Goal: Transaction & Acquisition: Register for event/course

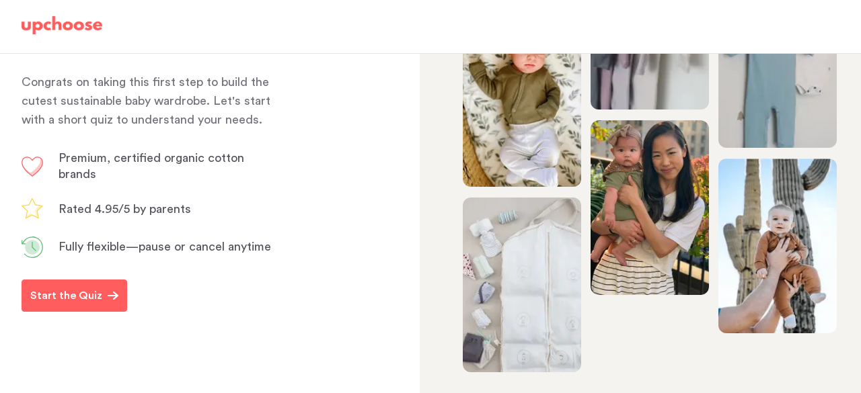
scroll to position [173, 0]
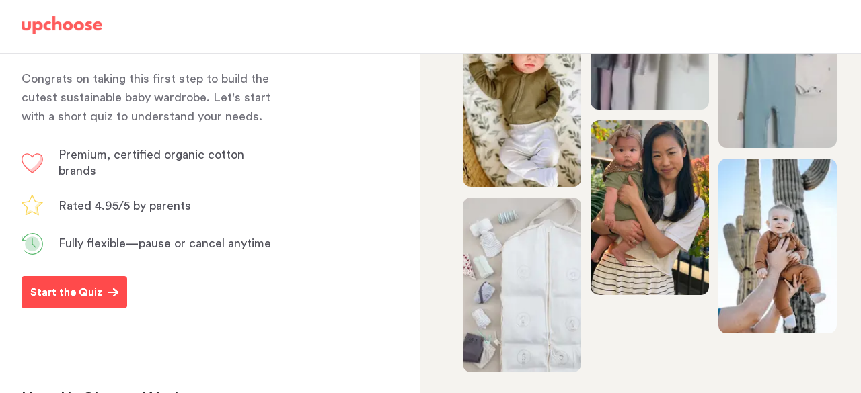
click at [91, 301] on p "Start the Quiz" at bounding box center [66, 292] width 72 height 16
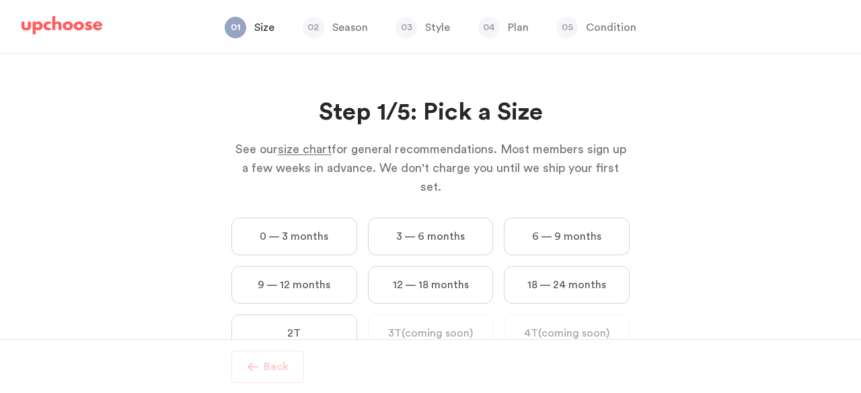
scroll to position [24, 0]
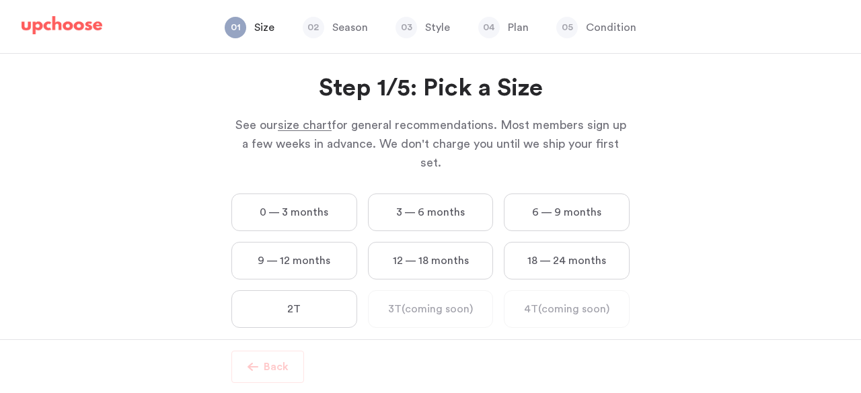
click at [293, 194] on label "0 — 3 months" at bounding box center [294, 213] width 126 height 38
click at [0, 0] on months "0 — 3 months" at bounding box center [0, 0] width 0 height 0
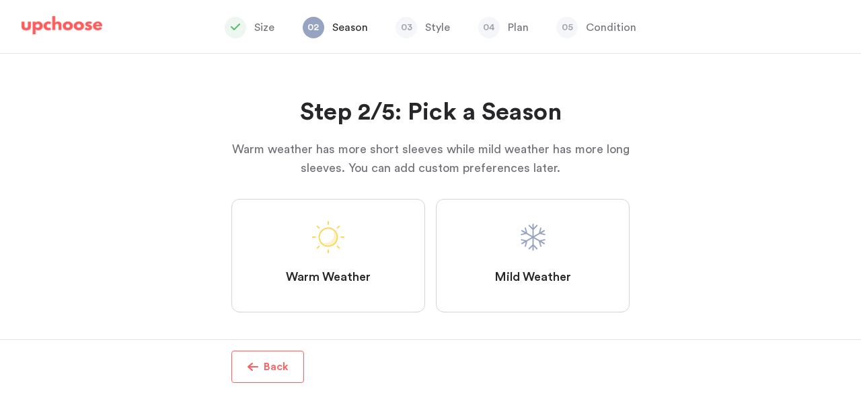
click at [520, 230] on span at bounding box center [533, 237] width 32 height 32
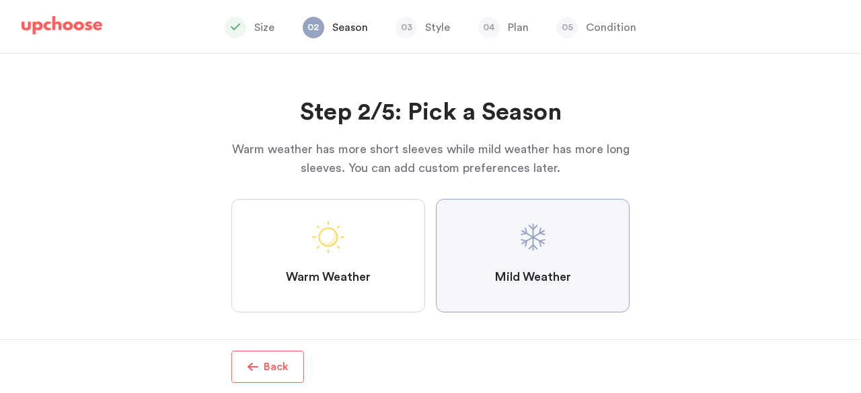
click at [0, 0] on Weather "Mild Weather" at bounding box center [0, 0] width 0 height 0
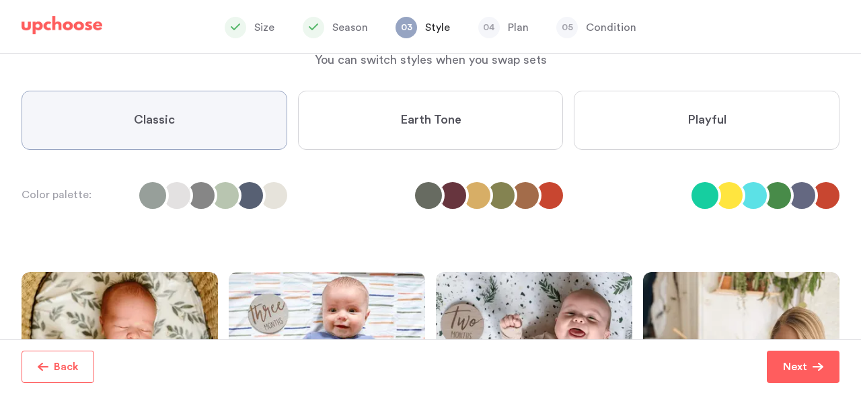
scroll to position [90, 0]
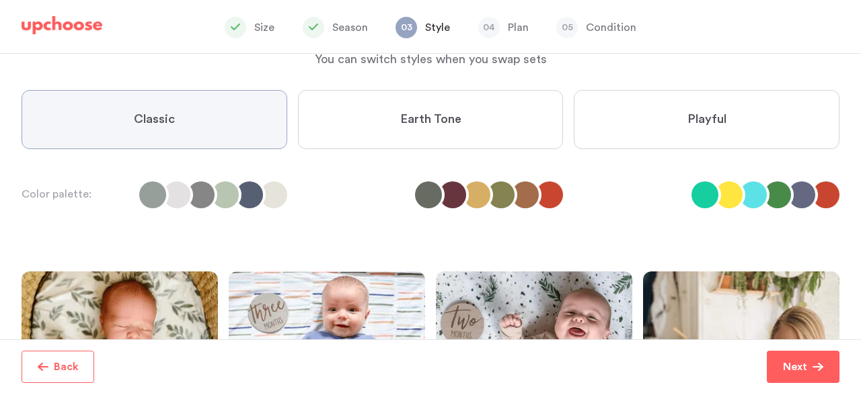
click at [438, 130] on label "Earth Tone" at bounding box center [431, 119] width 266 height 59
click at [0, 0] on Tone "Earth Tone" at bounding box center [0, 0] width 0 height 0
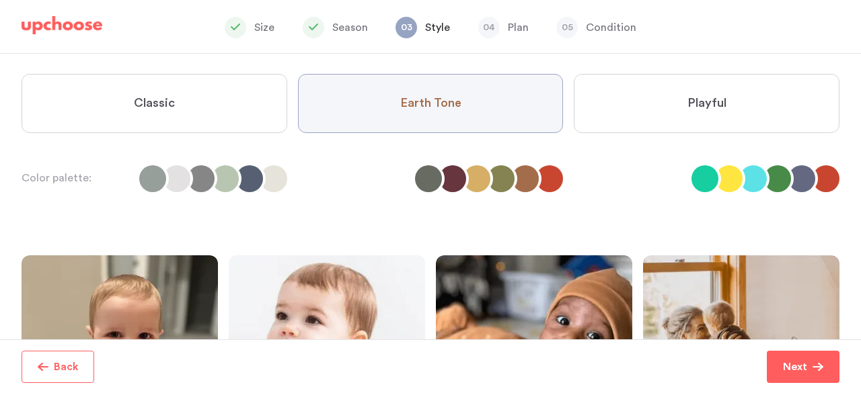
scroll to position [94, 0]
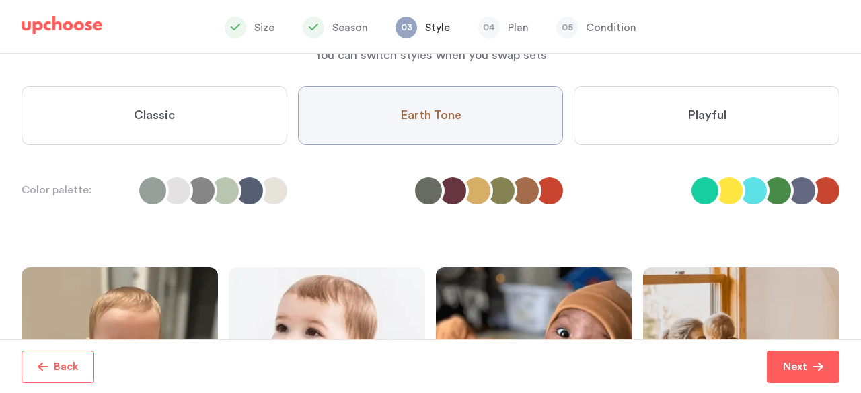
drag, startPoint x: 691, startPoint y: 90, endPoint x: 722, endPoint y: 93, distance: 31.1
click at [722, 93] on label "Playful" at bounding box center [707, 115] width 266 height 59
click at [0, 0] on input "Playful" at bounding box center [0, 0] width 0 height 0
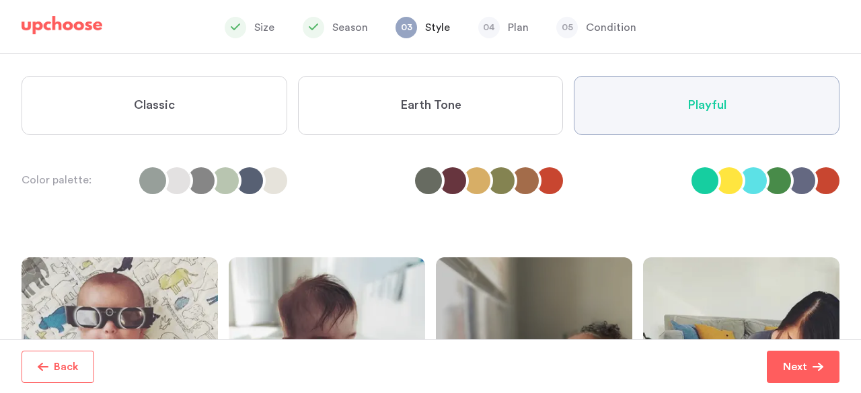
scroll to position [106, 0]
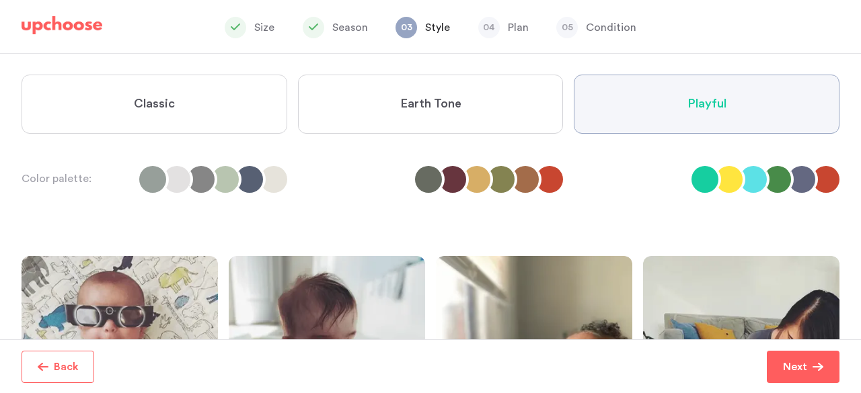
click at [453, 111] on span "Earth Tone" at bounding box center [430, 104] width 61 height 16
click at [0, 0] on Tone "Earth Tone" at bounding box center [0, 0] width 0 height 0
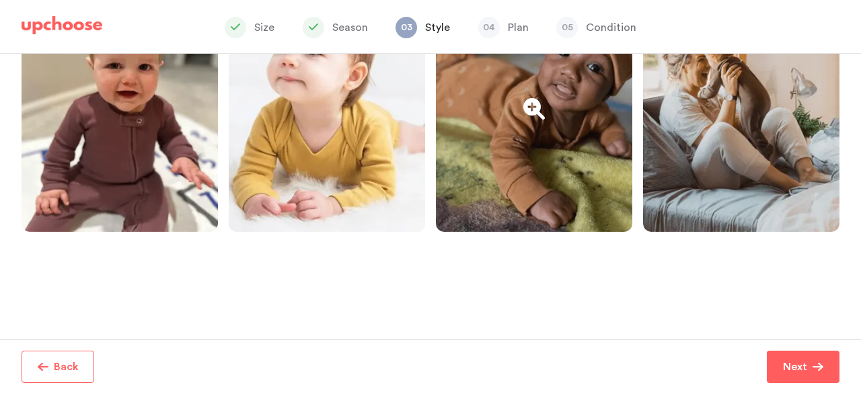
scroll to position [317, 0]
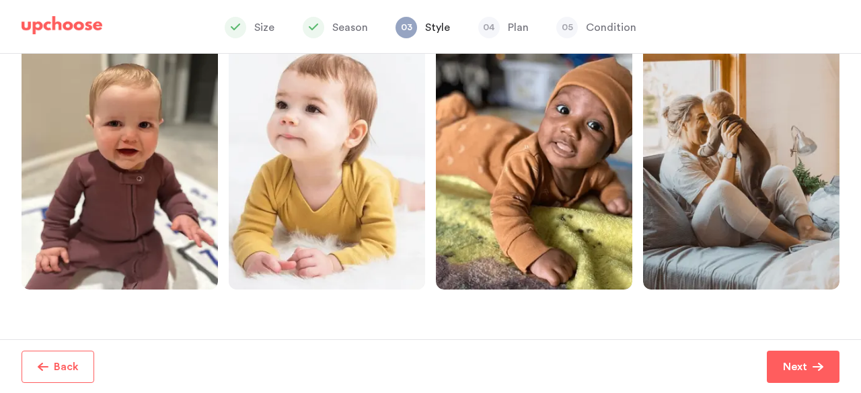
click at [808, 365] on span "Next" at bounding box center [798, 367] width 30 height 16
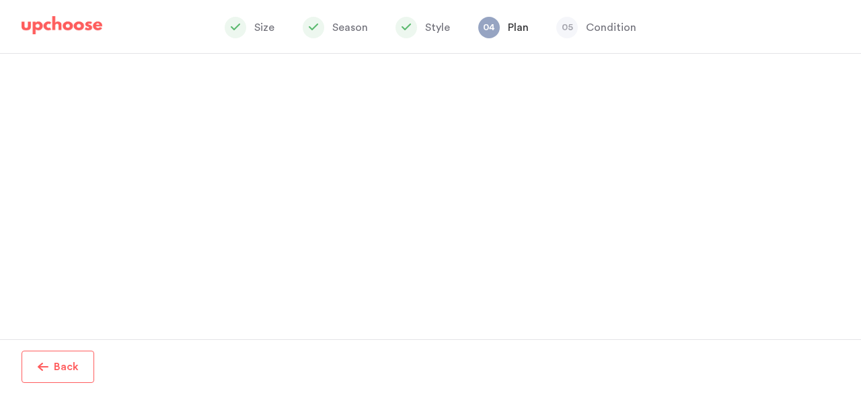
scroll to position [130, 0]
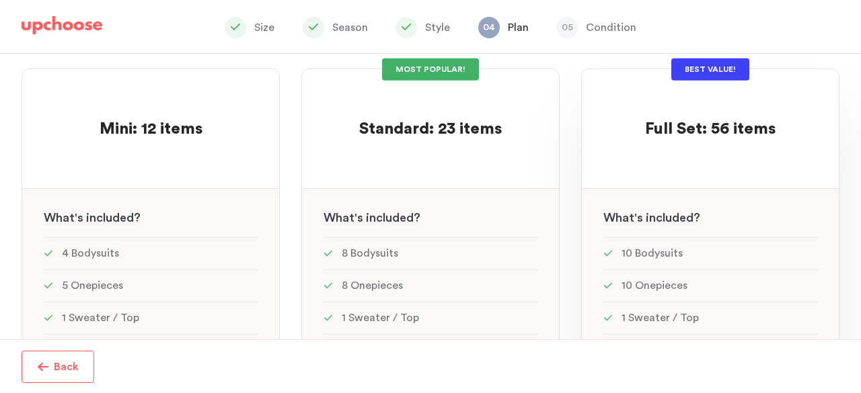
click at [715, 92] on div "Full Set: 56 items Full Set: 56 items" at bounding box center [710, 116] width 214 height 50
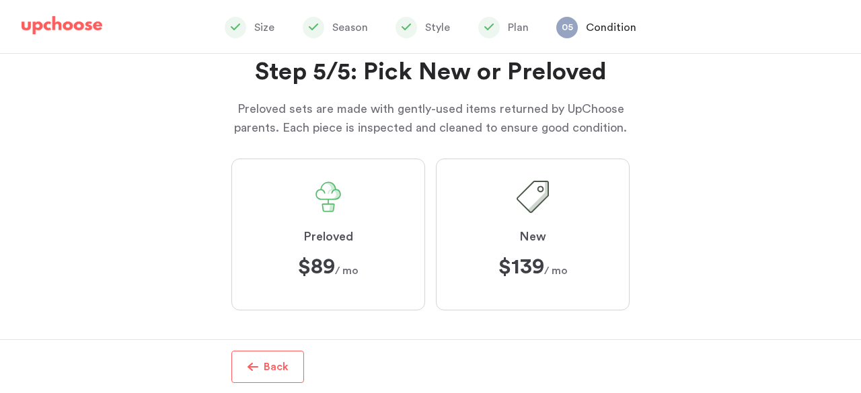
scroll to position [51, 0]
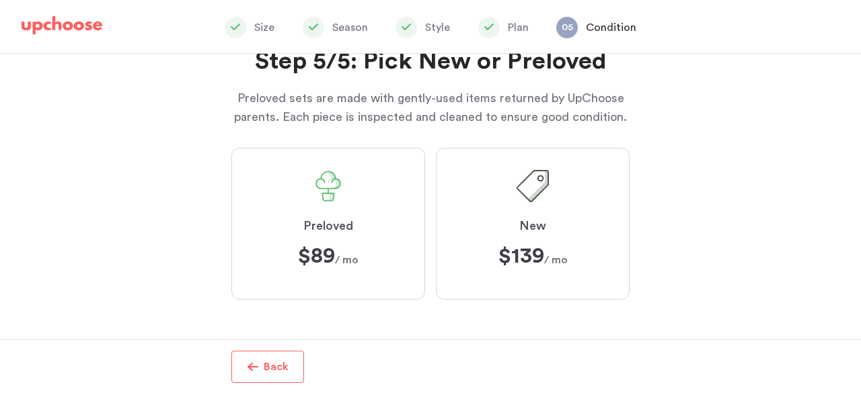
drag, startPoint x: 348, startPoint y: 211, endPoint x: 304, endPoint y: 213, distance: 43.8
click at [304, 213] on label "Preloved $89 $89 / mo" at bounding box center [328, 224] width 194 height 152
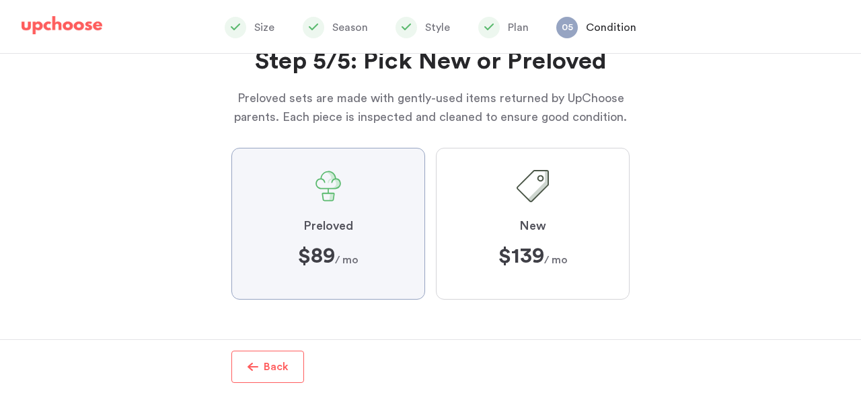
click at [0, 0] on input "Preloved $89 $89 / mo" at bounding box center [0, 0] width 0 height 0
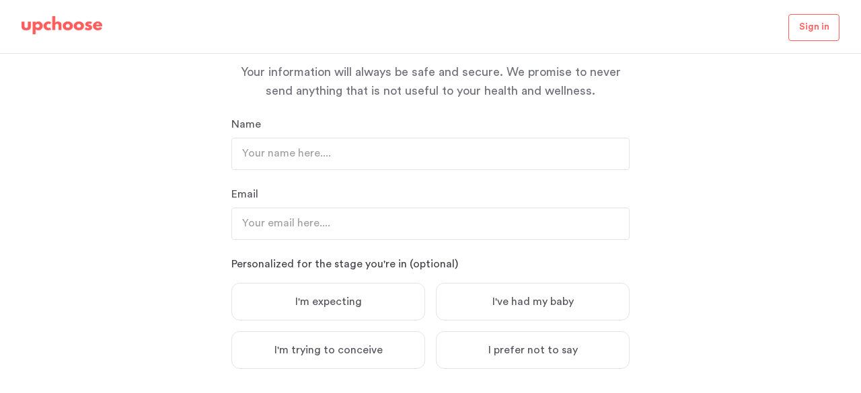
scroll to position [143, 0]
click at [280, 150] on input "text" at bounding box center [430, 153] width 398 height 32
type input "Stephanie G"
click at [275, 217] on input "email" at bounding box center [430, 223] width 398 height 32
type input "stephlectic@gmail.com"
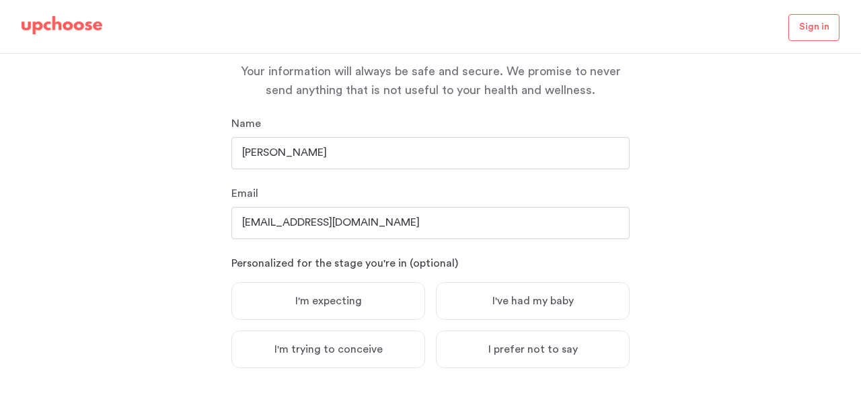
click at [301, 307] on span "I'm expecting" at bounding box center [328, 301] width 67 height 13
click at [0, 0] on input "I'm expecting" at bounding box center [0, 0] width 0 height 0
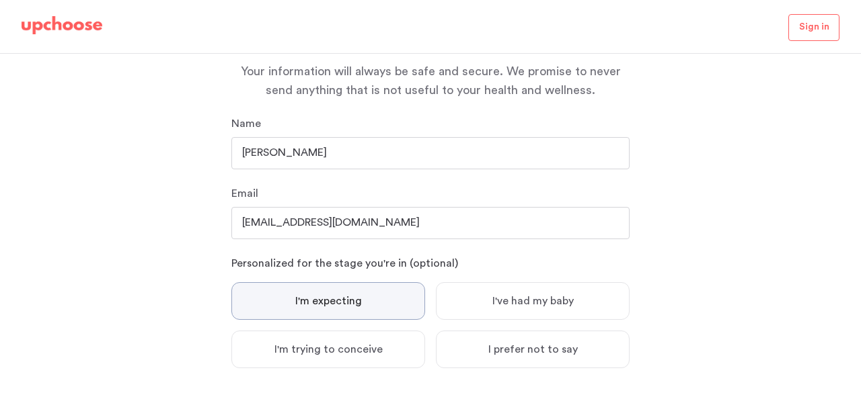
scroll to position [226, 0]
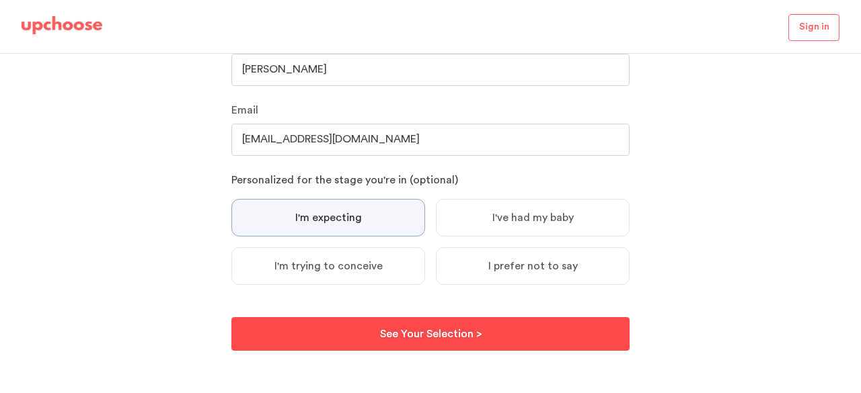
click at [299, 333] on button "See Your Selection > See Your Selection >" at bounding box center [430, 334] width 398 height 34
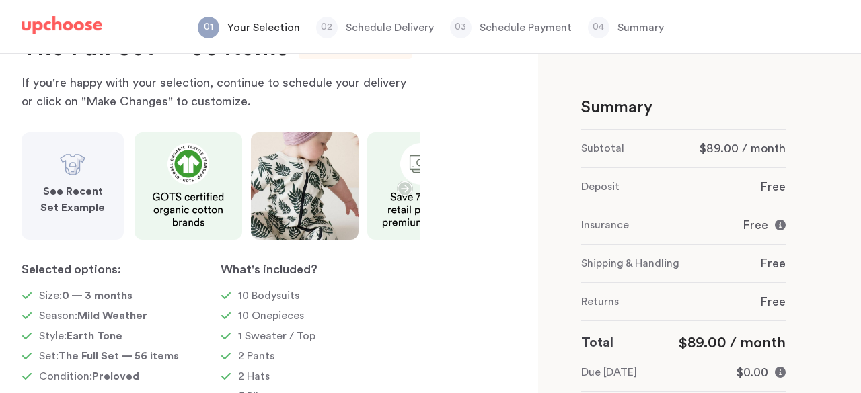
scroll to position [63, 0]
click at [404, 187] on icon "button" at bounding box center [405, 190] width 16 height 16
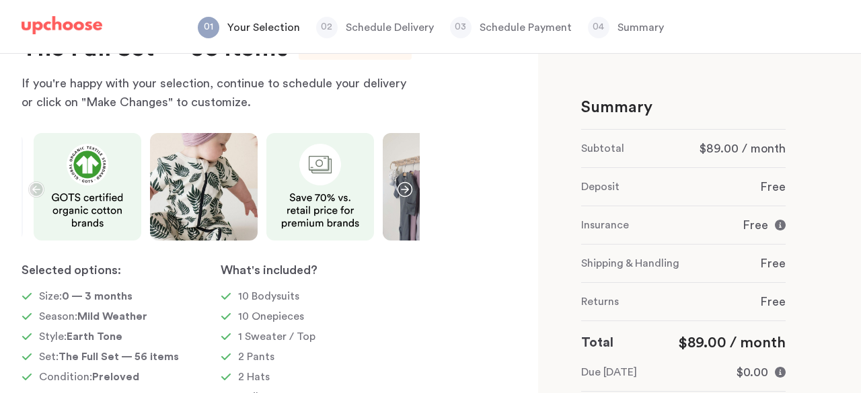
click at [404, 187] on icon "button" at bounding box center [405, 190] width 16 height 16
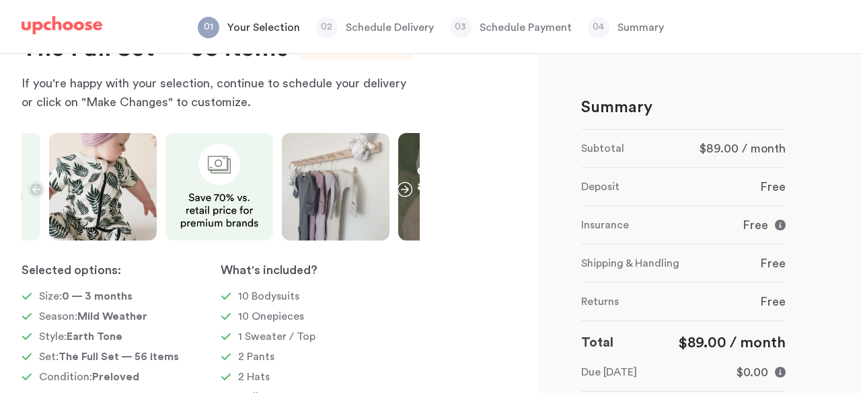
click at [404, 187] on icon "button" at bounding box center [405, 190] width 16 height 16
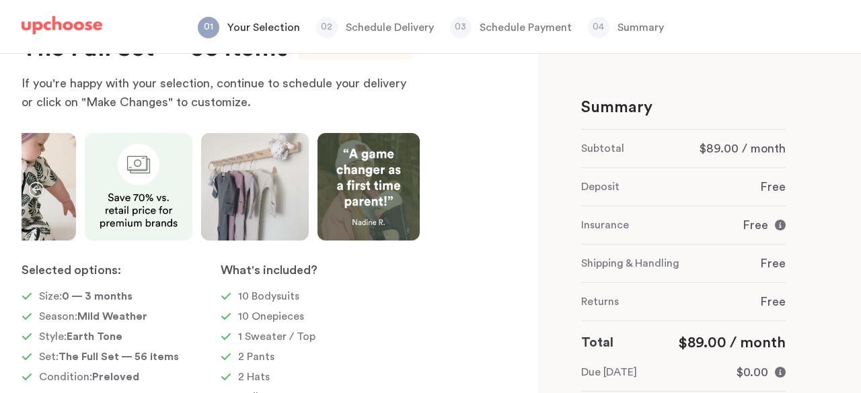
click at [404, 187] on img at bounding box center [368, 187] width 102 height 108
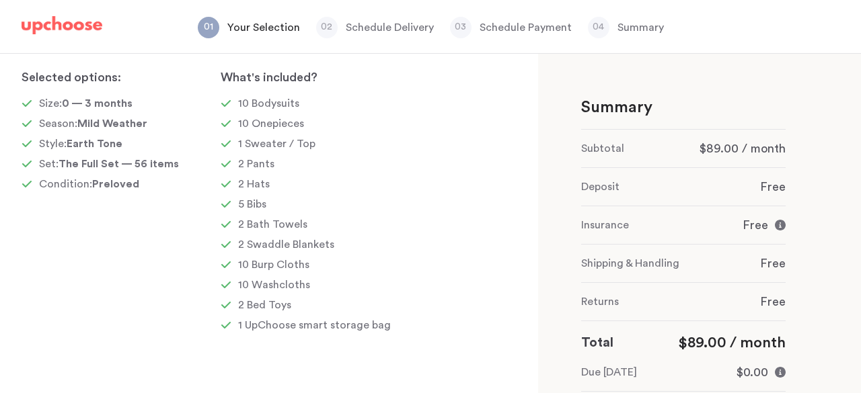
scroll to position [0, 0]
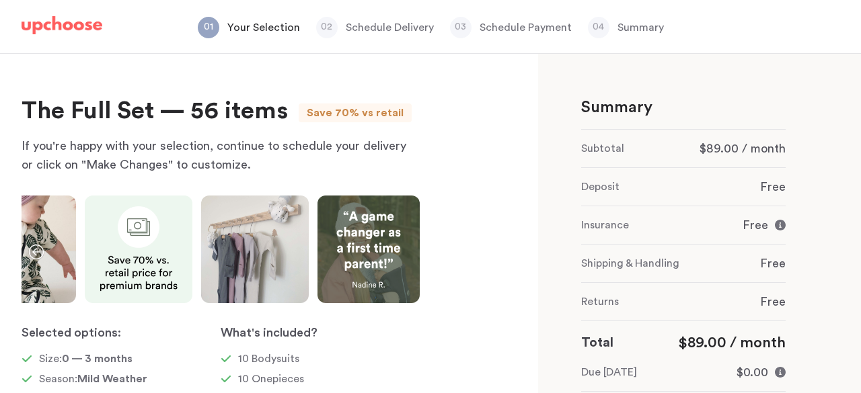
click at [54, 249] on img at bounding box center [22, 250] width 108 height 108
click at [27, 240] on img at bounding box center [22, 250] width 108 height 108
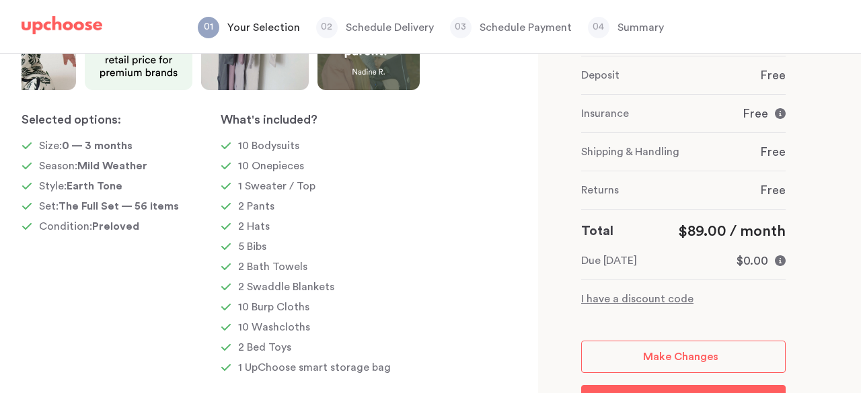
scroll to position [179, 0]
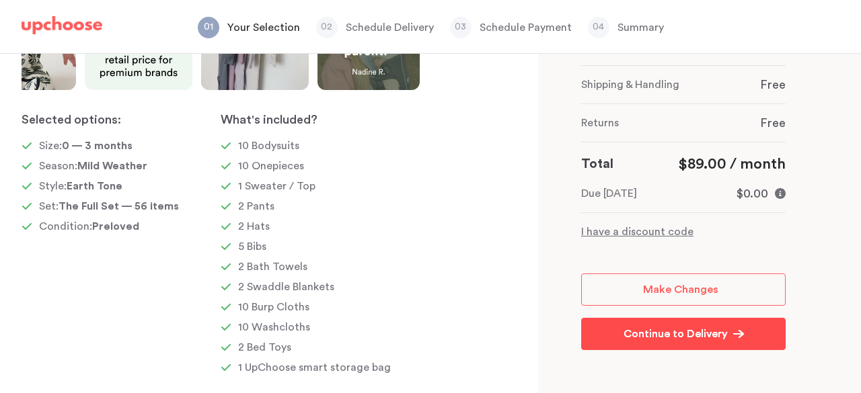
click at [694, 334] on p "Continue to Delivery" at bounding box center [675, 334] width 104 height 16
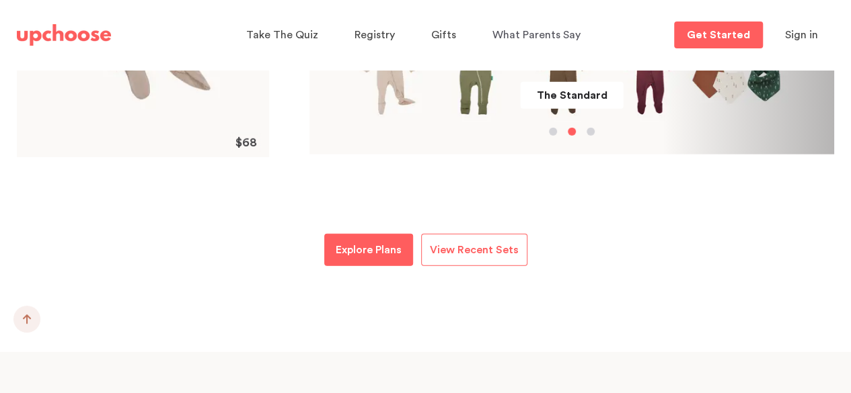
scroll to position [1842, 0]
click at [385, 242] on p "Explore Plans" at bounding box center [369, 249] width 66 height 16
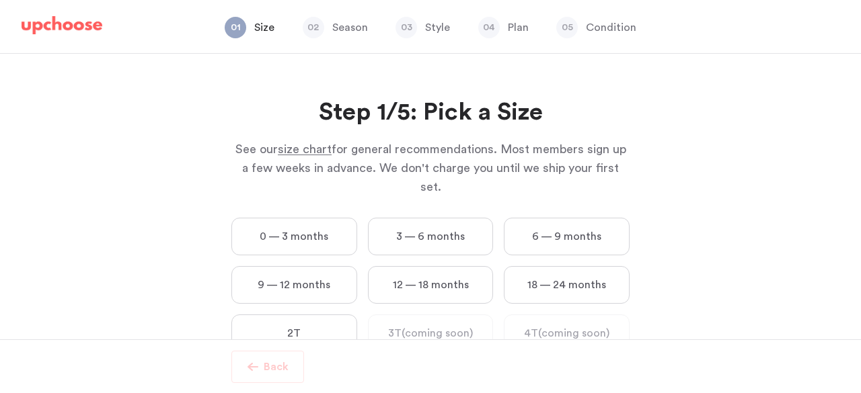
scroll to position [24, 0]
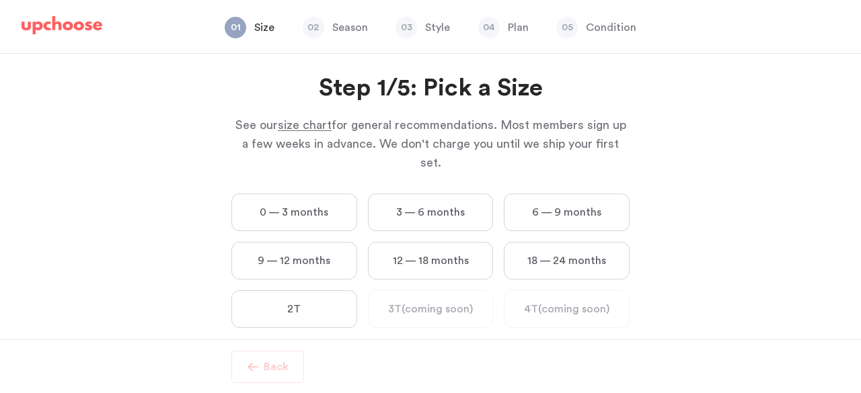
click at [312, 198] on label "0 — 3 months" at bounding box center [294, 213] width 126 height 38
click at [0, 0] on months "0 — 3 months" at bounding box center [0, 0] width 0 height 0
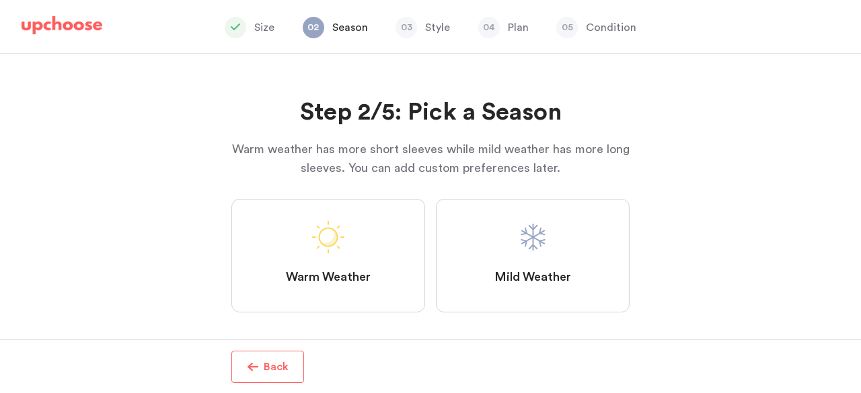
click at [541, 236] on span at bounding box center [533, 237] width 32 height 32
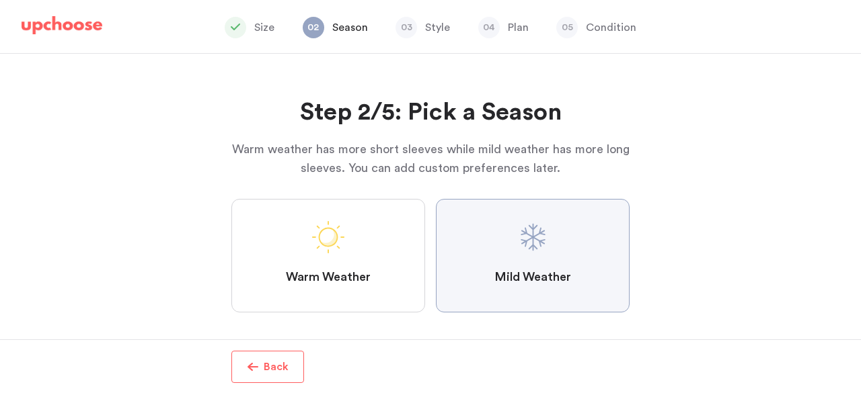
click at [0, 0] on Weather "Mild Weather" at bounding box center [0, 0] width 0 height 0
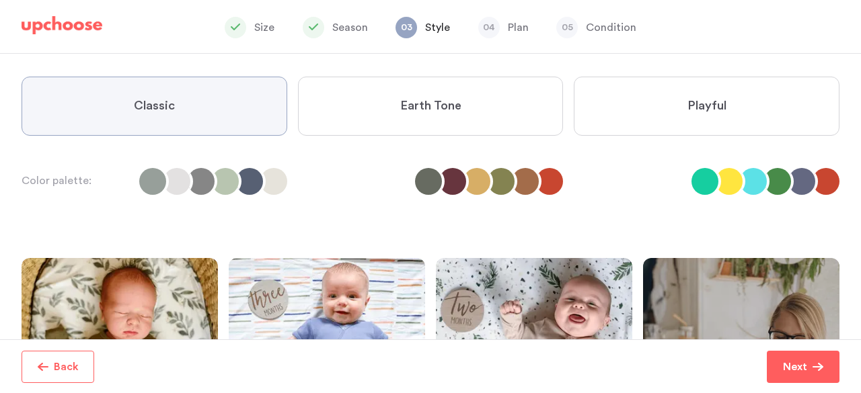
scroll to position [116, 0]
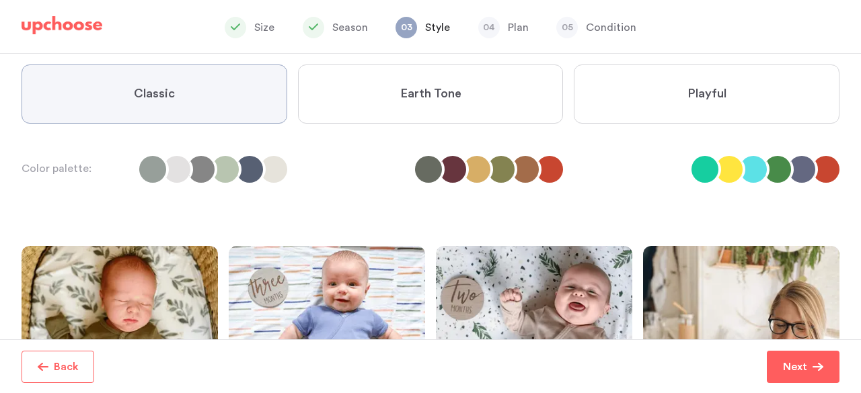
click at [395, 100] on label "Earth Tone" at bounding box center [431, 94] width 266 height 59
click at [0, 0] on Tone "Earth Tone" at bounding box center [0, 0] width 0 height 0
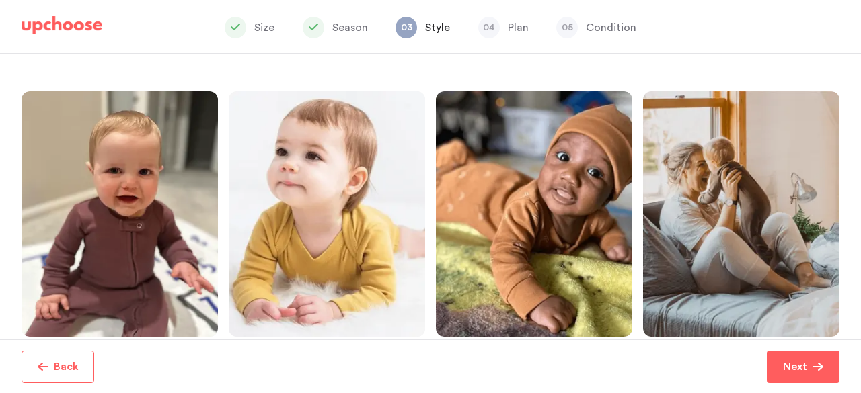
scroll to position [273, 0]
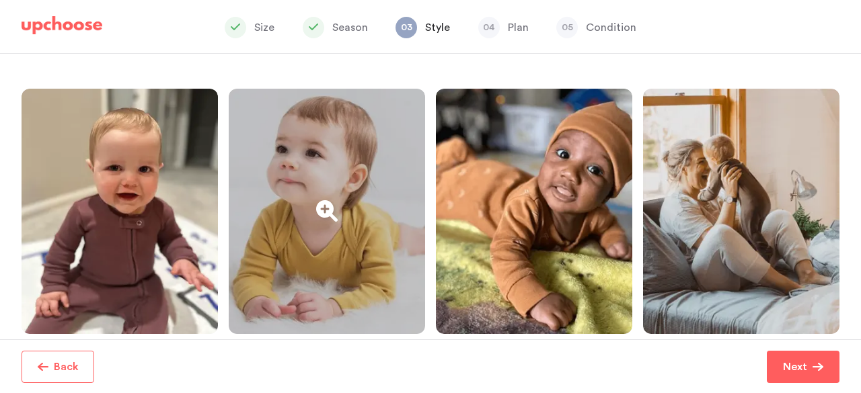
click at [403, 225] on div at bounding box center [327, 211] width 196 height 245
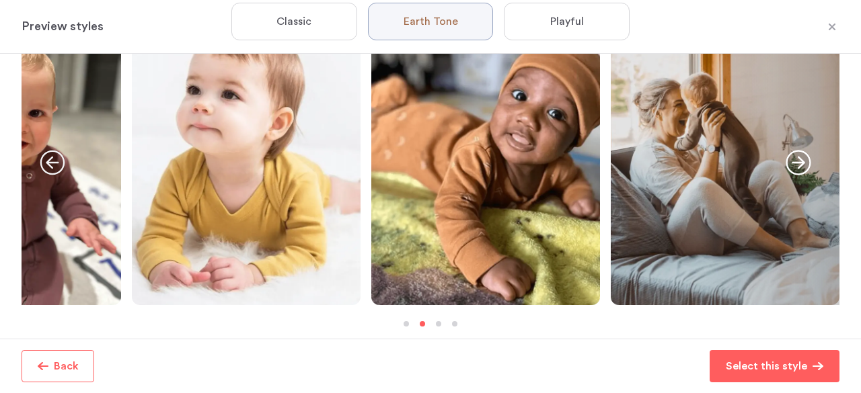
scroll to position [50, 0]
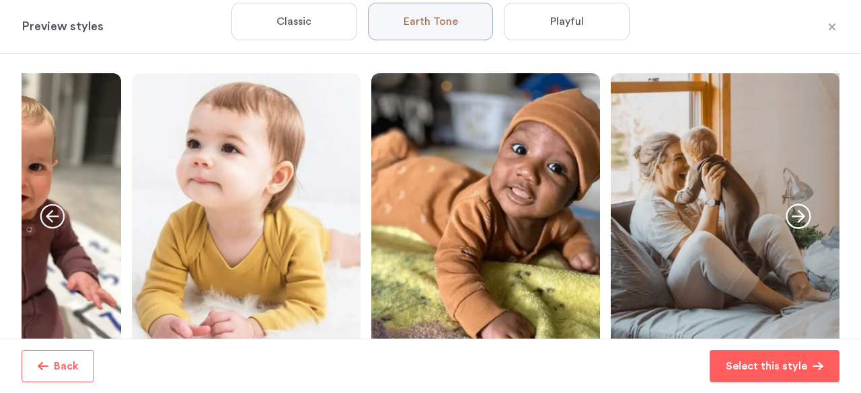
click at [794, 211] on icon "button" at bounding box center [799, 217] width 26 height 26
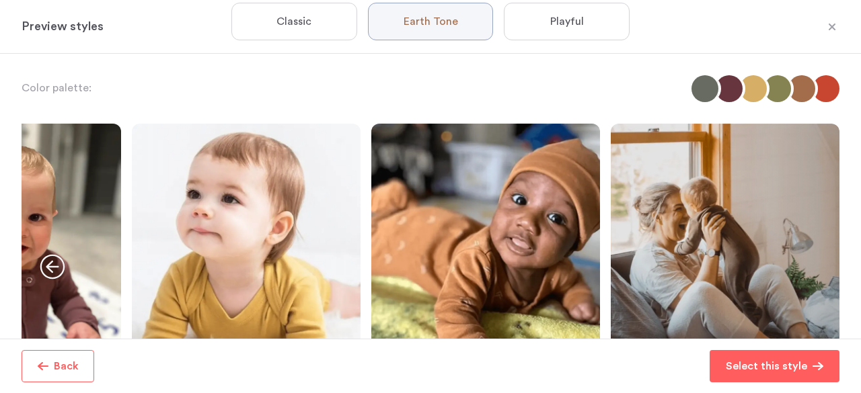
scroll to position [11, 0]
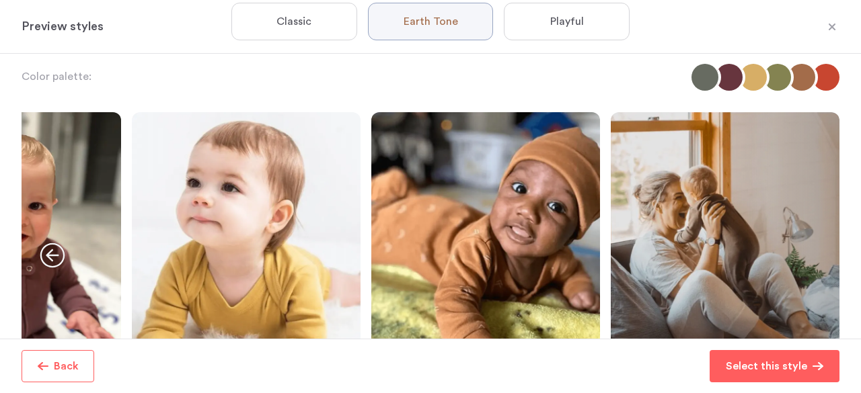
click at [542, 25] on label "Playful" at bounding box center [567, 22] width 126 height 38
click at [0, 0] on input "Playful" at bounding box center [0, 0] width 0 height 0
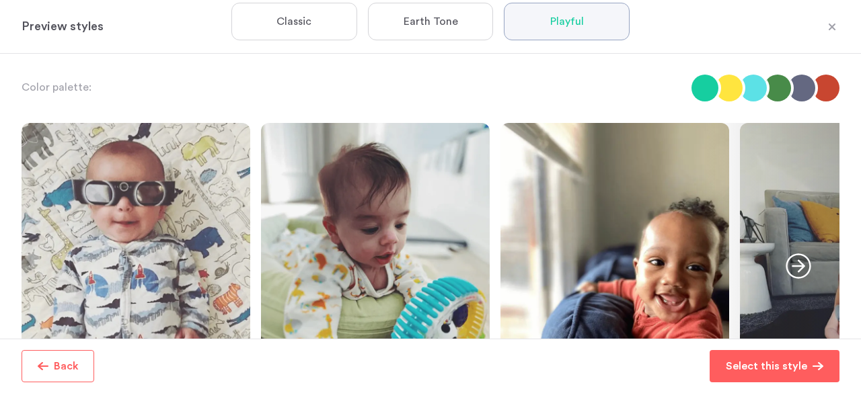
scroll to position [0, 0]
click at [829, 28] on icon "button" at bounding box center [832, 27] width 7 height 7
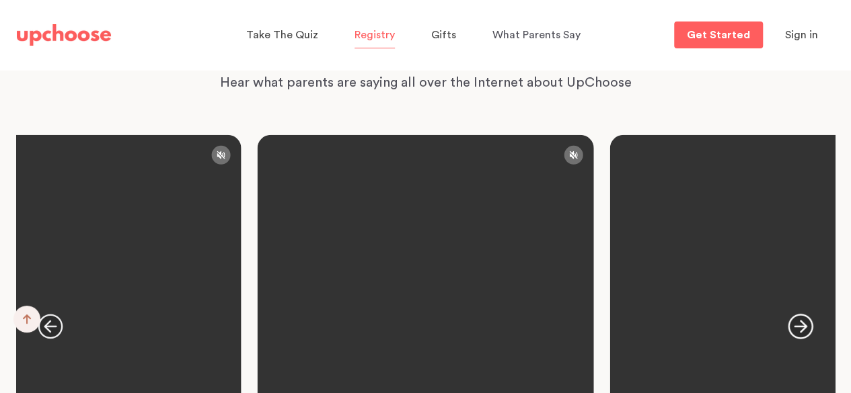
scroll to position [1845, 0]
click at [374, 29] on p "Registry" at bounding box center [374, 35] width 40 height 22
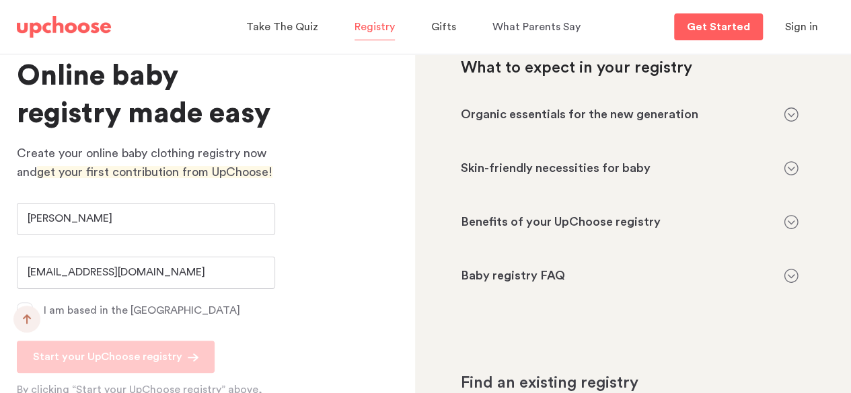
scroll to position [78, 0]
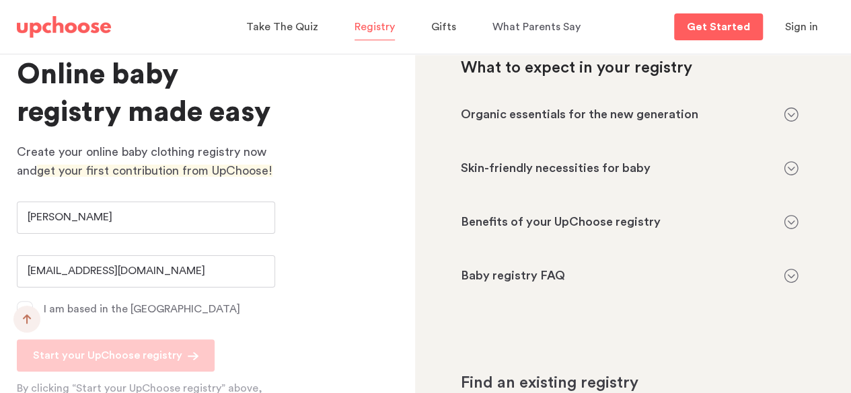
click at [788, 108] on icon at bounding box center [791, 115] width 14 height 14
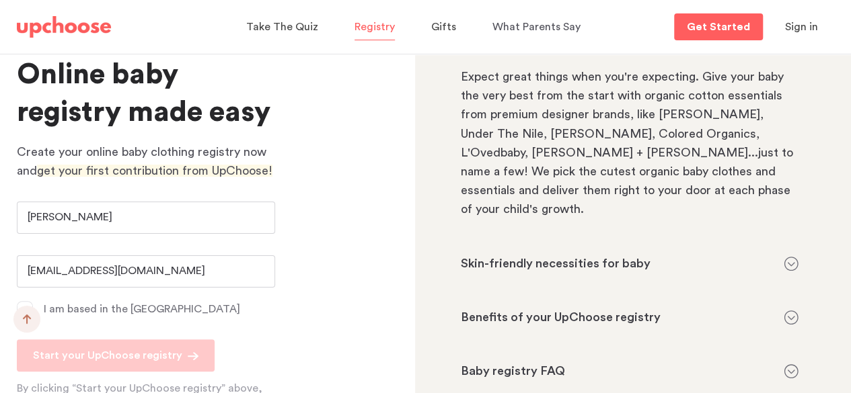
scroll to position [1411, 0]
click at [784, 256] on icon at bounding box center [791, 263] width 15 height 15
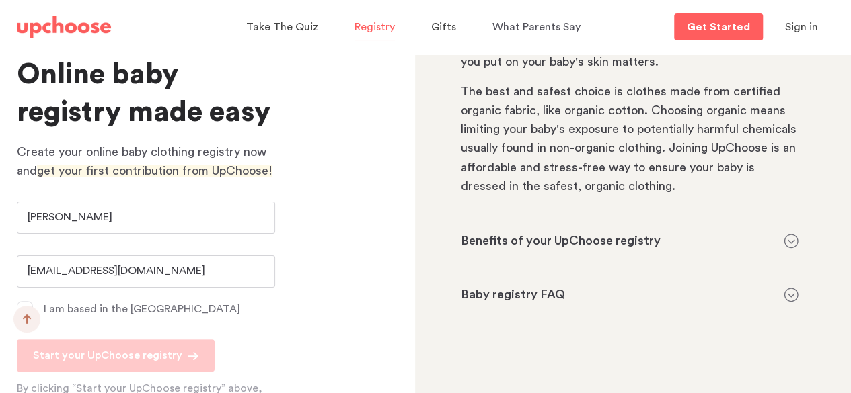
scroll to position [1917, 0]
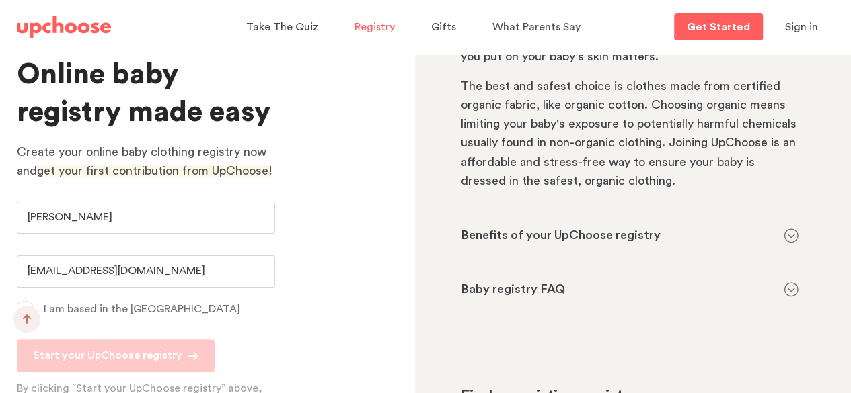
click at [788, 229] on icon at bounding box center [791, 236] width 15 height 15
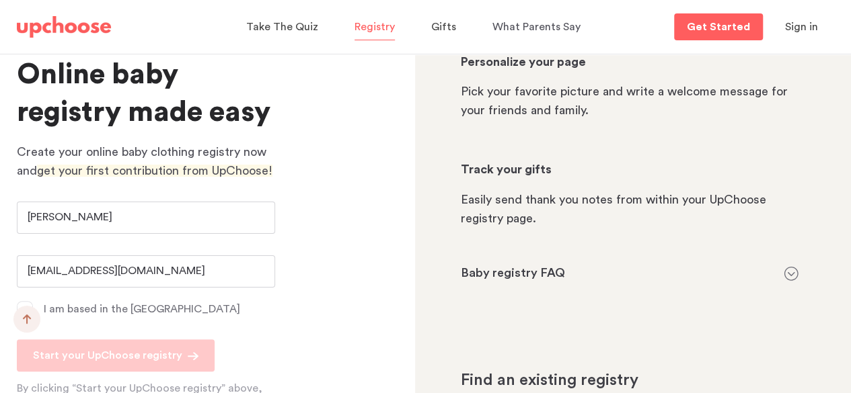
scroll to position [129, 0]
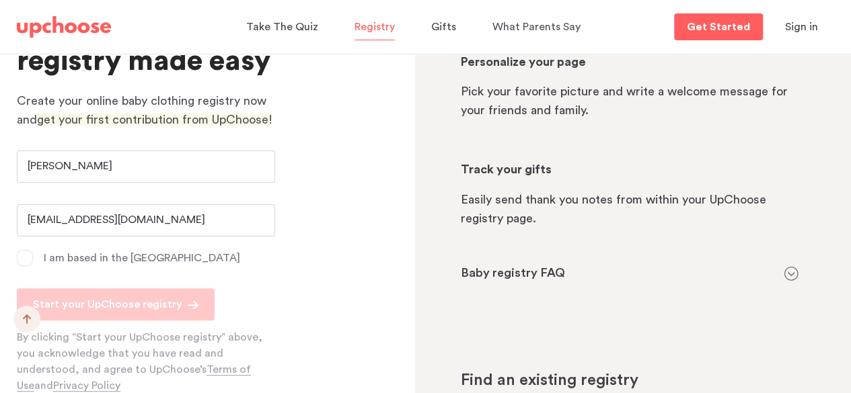
click at [27, 259] on span at bounding box center [25, 258] width 16 height 16
click at [0, 0] on input "I am based in the US" at bounding box center [0, 0] width 0 height 0
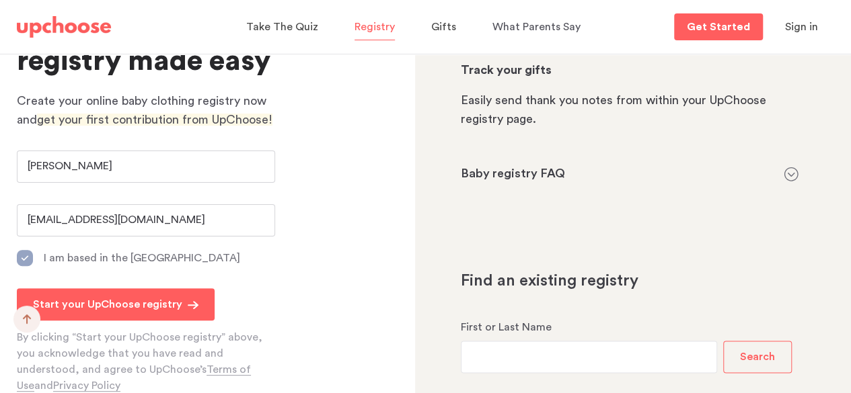
scroll to position [3188, 0]
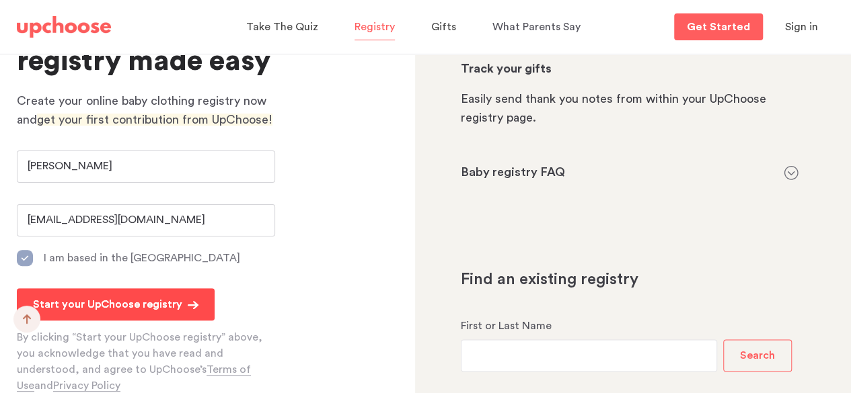
click at [169, 311] on p "Start your UpChoose registry" at bounding box center [107, 305] width 149 height 16
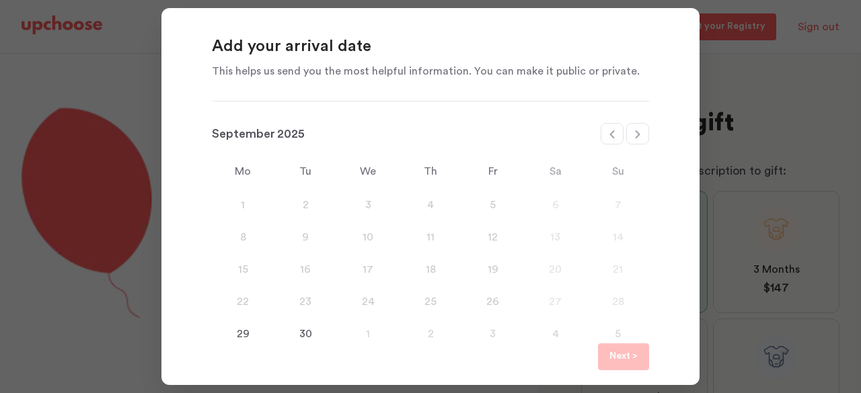
click at [631, 131] on div at bounding box center [637, 134] width 23 height 22
select select "January"
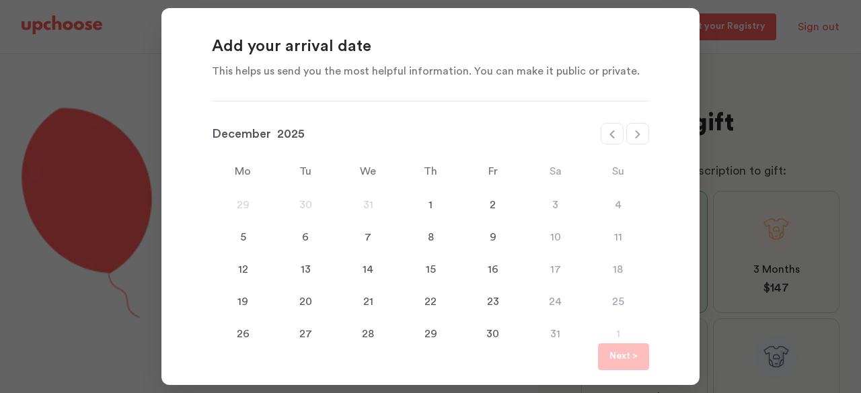
select select "2026"
click at [621, 302] on div "25" at bounding box center [617, 302] width 63 height 16
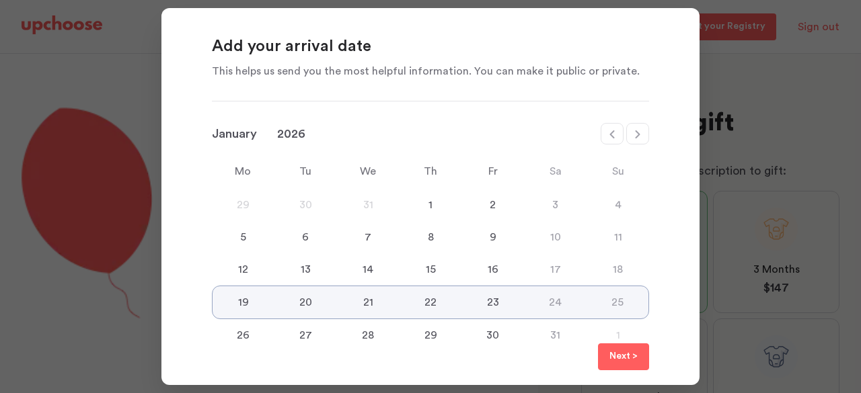
click at [623, 357] on p "Next >" at bounding box center [623, 357] width 28 height 16
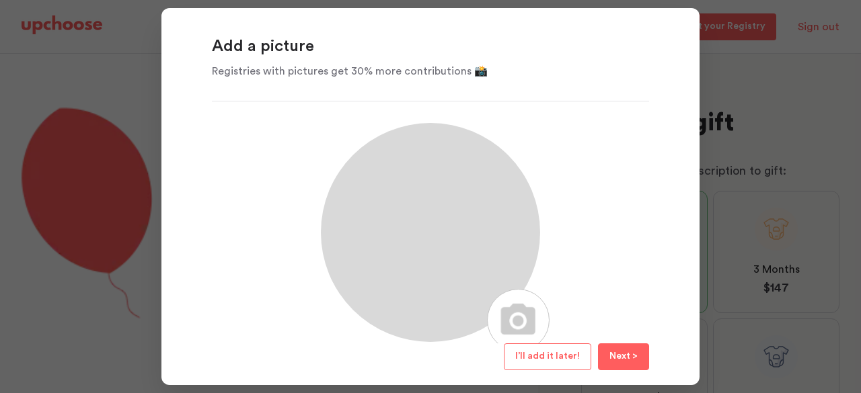
click at [568, 356] on span "I’ll add it later!" at bounding box center [547, 356] width 65 height 9
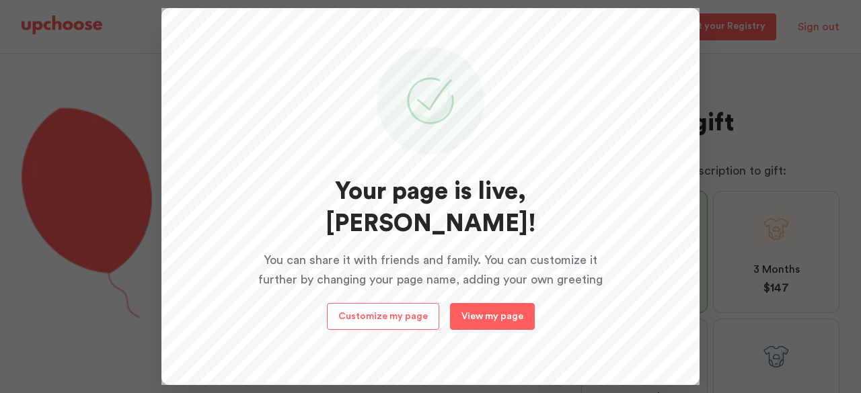
click at [484, 309] on button "View my page" at bounding box center [492, 316] width 85 height 27
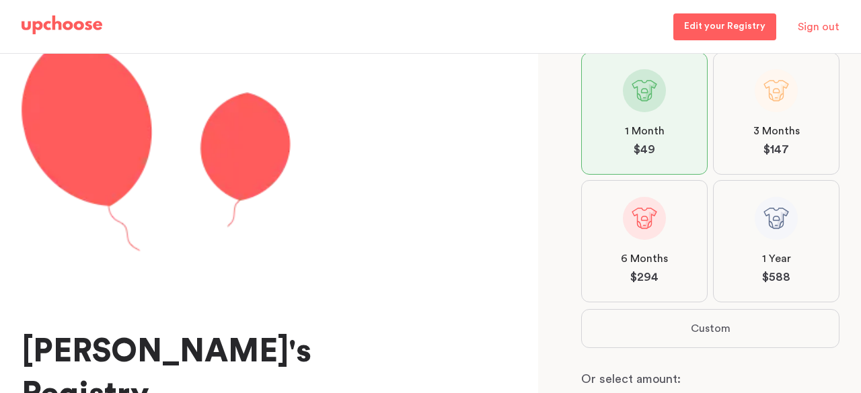
scroll to position [139, 0]
click at [775, 99] on span at bounding box center [776, 90] width 43 height 43
click at [0, 0] on input "3 Months $ 147" at bounding box center [0, 0] width 0 height 0
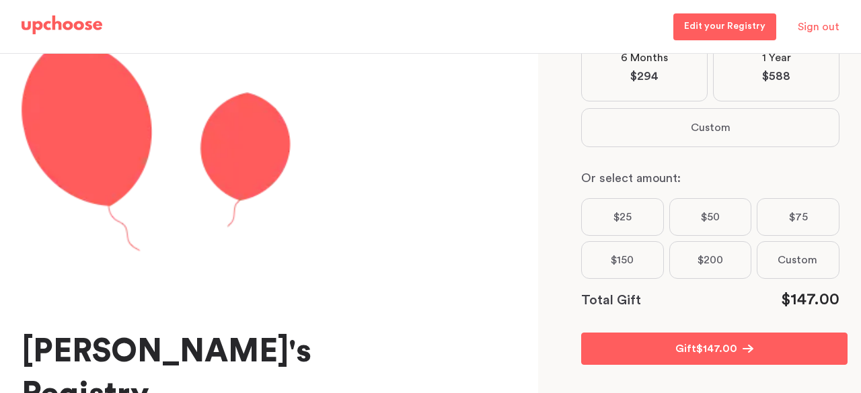
scroll to position [352, 0]
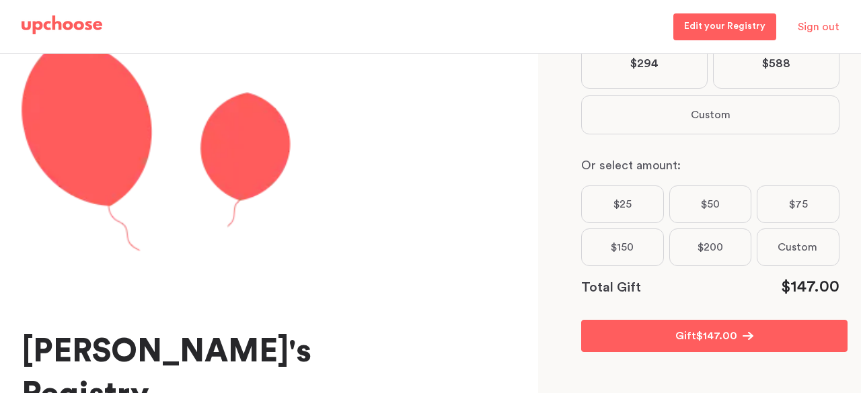
click at [627, 198] on label "$25" at bounding box center [622, 205] width 83 height 38
click at [0, 0] on input "$25" at bounding box center [0, 0] width 0 height 0
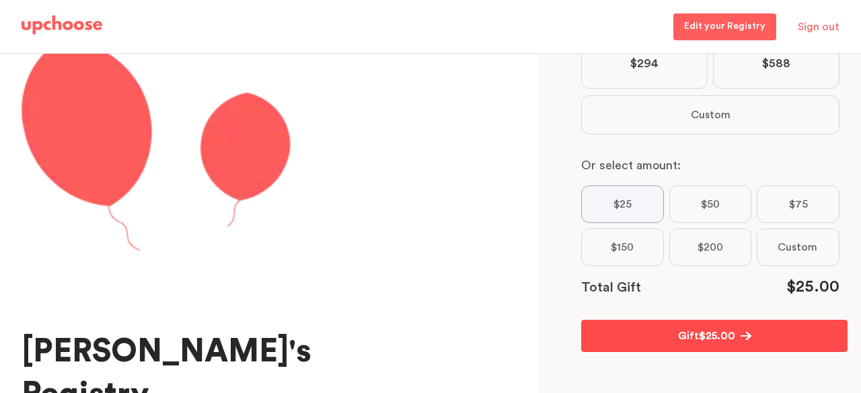
click at [685, 335] on p "Gift" at bounding box center [688, 336] width 21 height 16
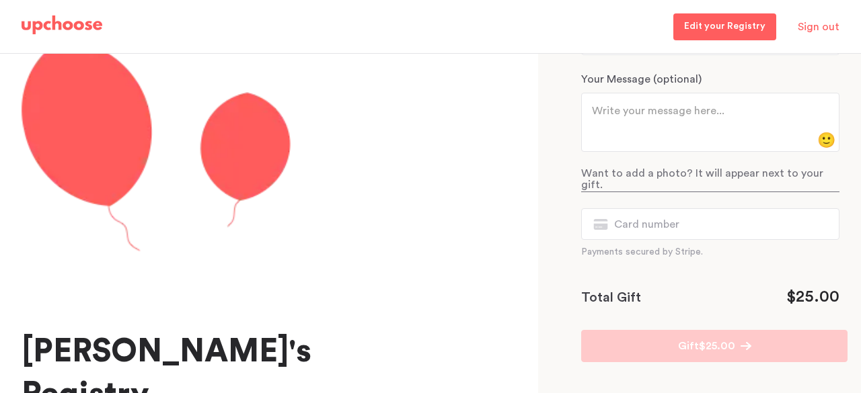
click at [718, 29] on p "Edit your Registry" at bounding box center [724, 27] width 81 height 16
